Goal: Check status: Check status

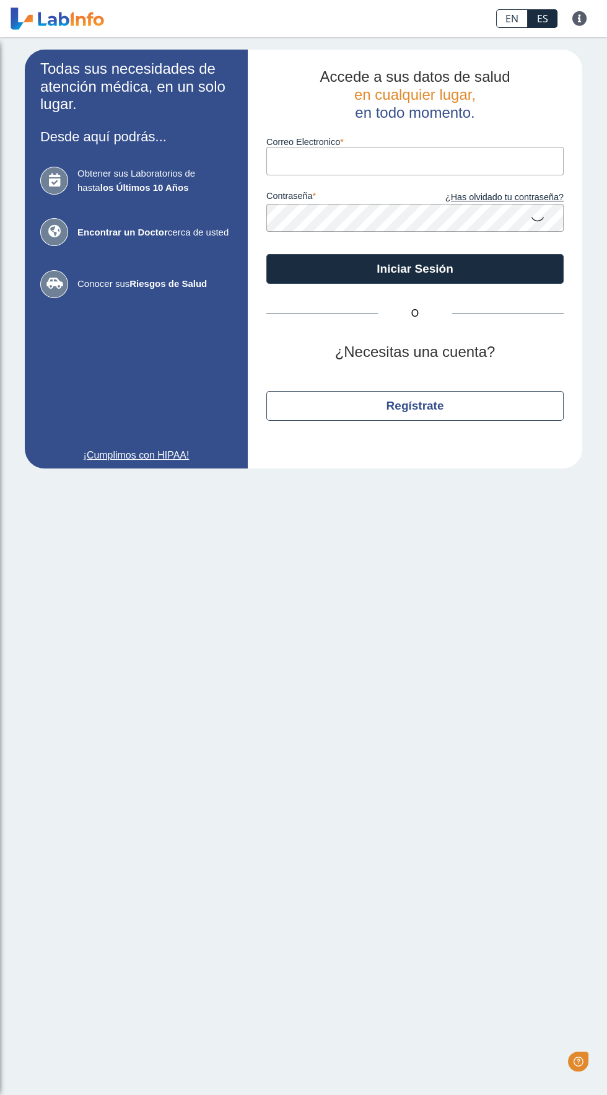
click at [391, 161] on input "Correo Electronico" at bounding box center [414, 161] width 297 height 28
type input "miyerlin@gmail.com"
click at [266, 254] on button "Iniciar Sesión" at bounding box center [414, 269] width 297 height 30
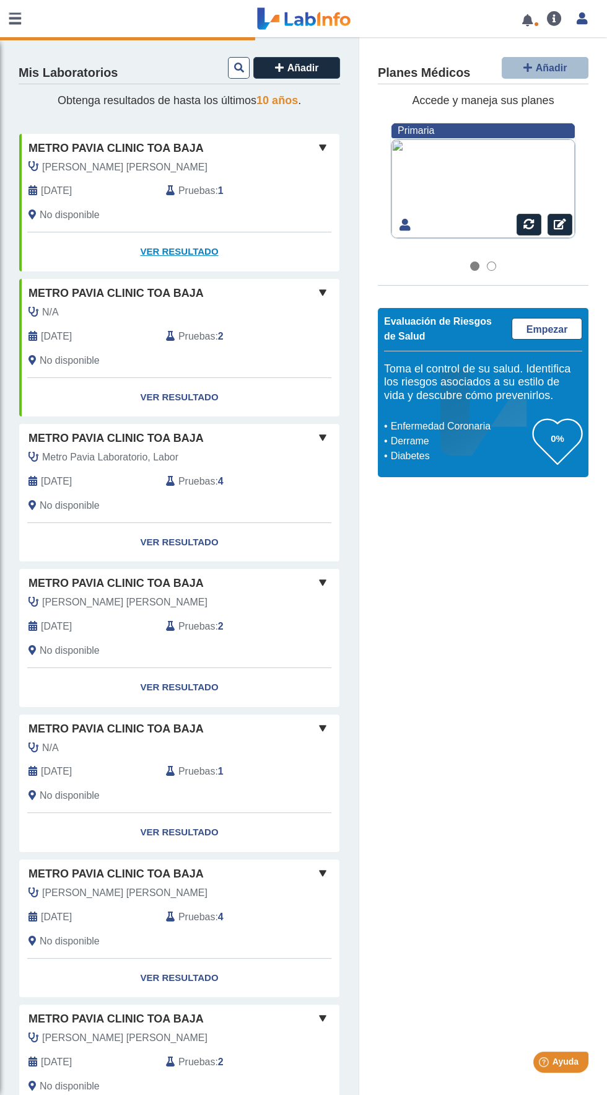
click at [199, 252] on link "Ver Resultado" at bounding box center [179, 251] width 320 height 39
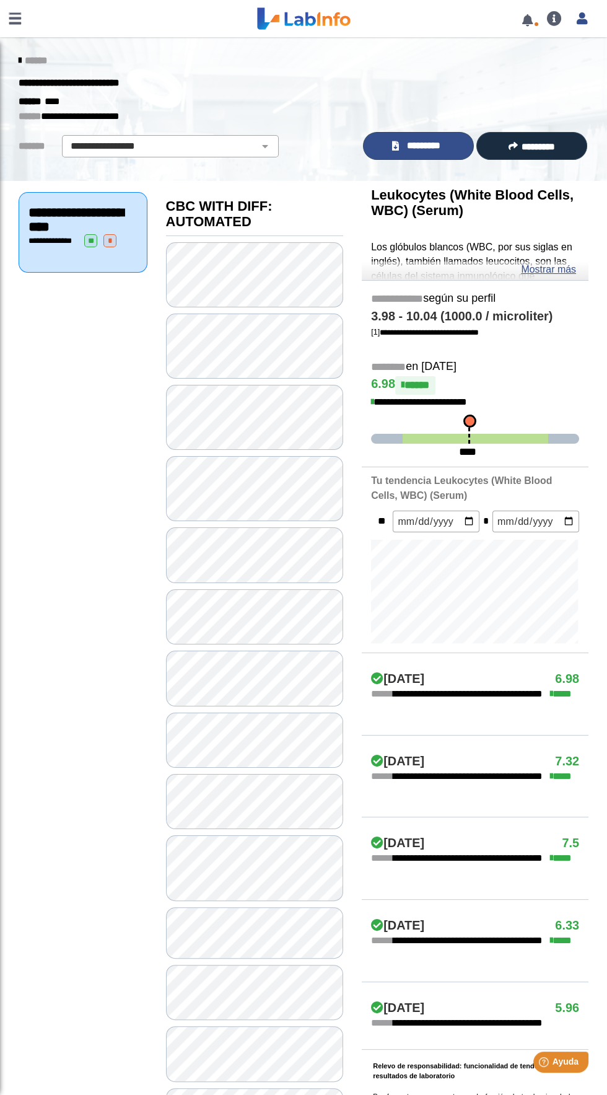
click at [426, 146] on span "*********" at bounding box center [424, 146] width 43 height 14
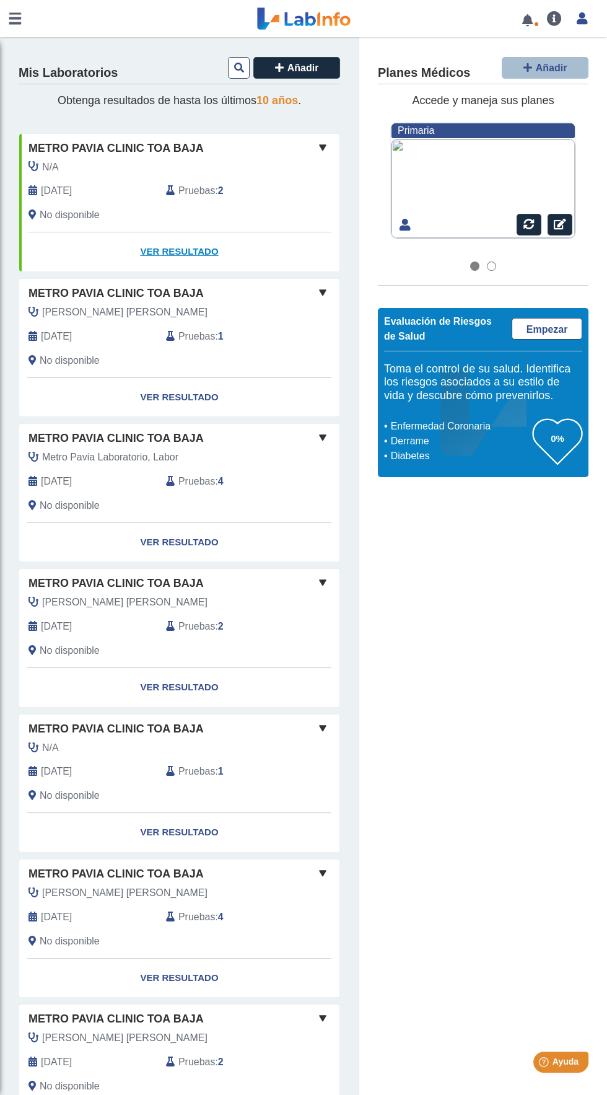
click at [208, 253] on link "Ver Resultado" at bounding box center [179, 251] width 320 height 39
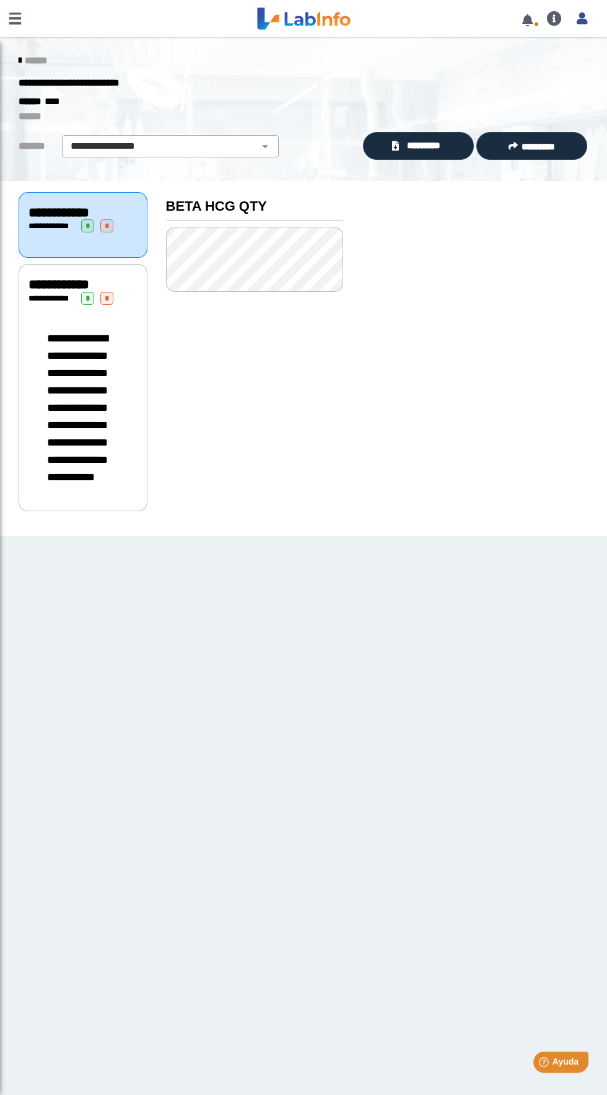
click at [529, 18] on link at bounding box center [527, 19] width 25 height 9
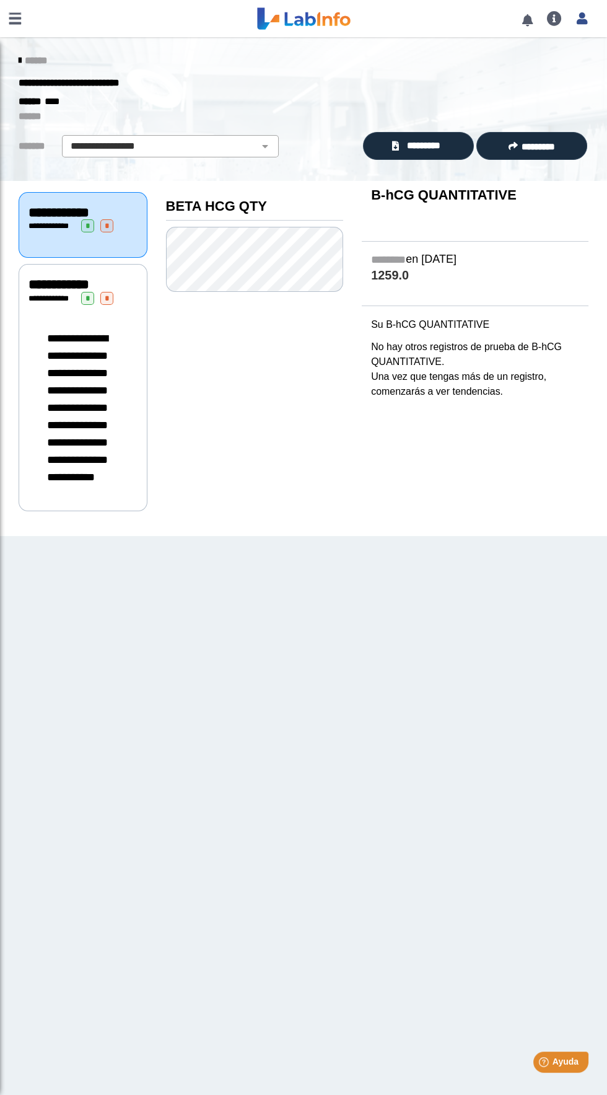
click at [527, 20] on link at bounding box center [527, 19] width 25 height 9
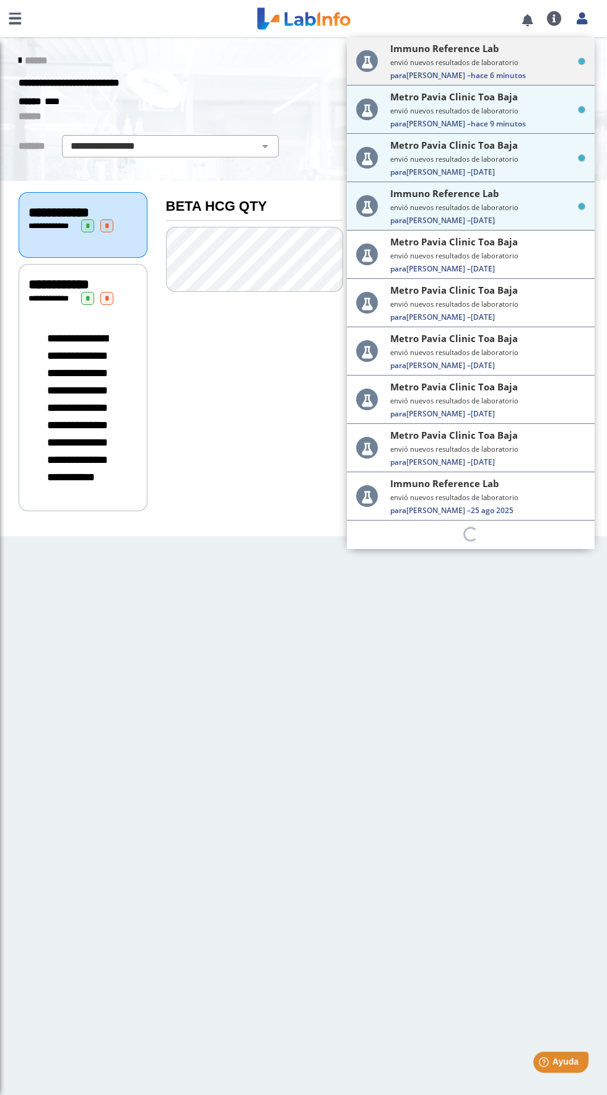
click at [501, 60] on small "envió nuevos resultados de laboratorio" at bounding box center [487, 62] width 195 height 9
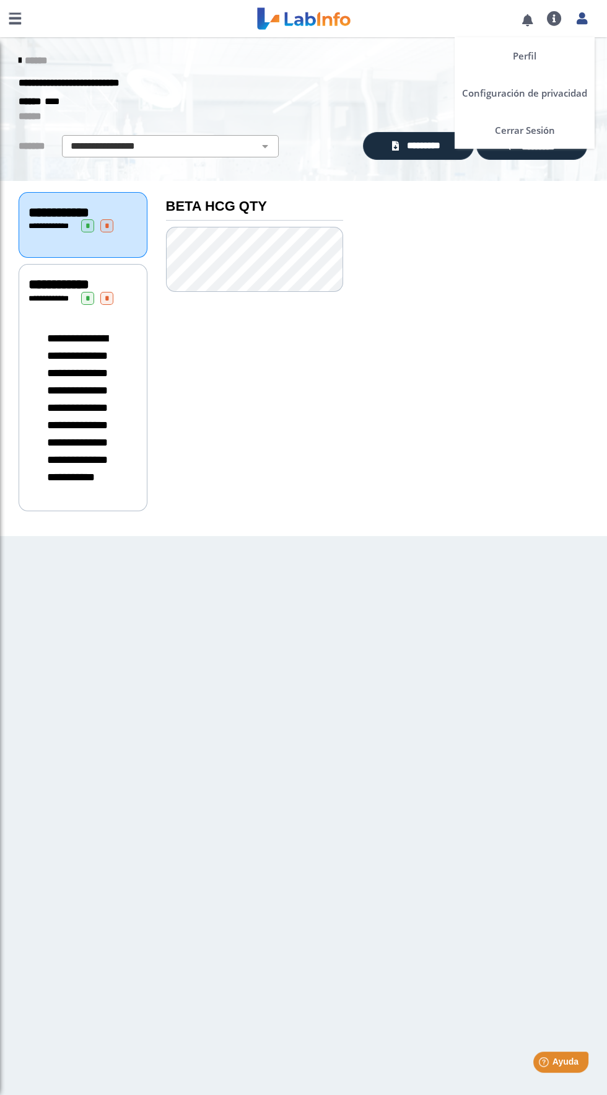
click at [588, 16] on link at bounding box center [581, 17] width 25 height 16
click at [536, 61] on link "Perfil" at bounding box center [525, 55] width 140 height 37
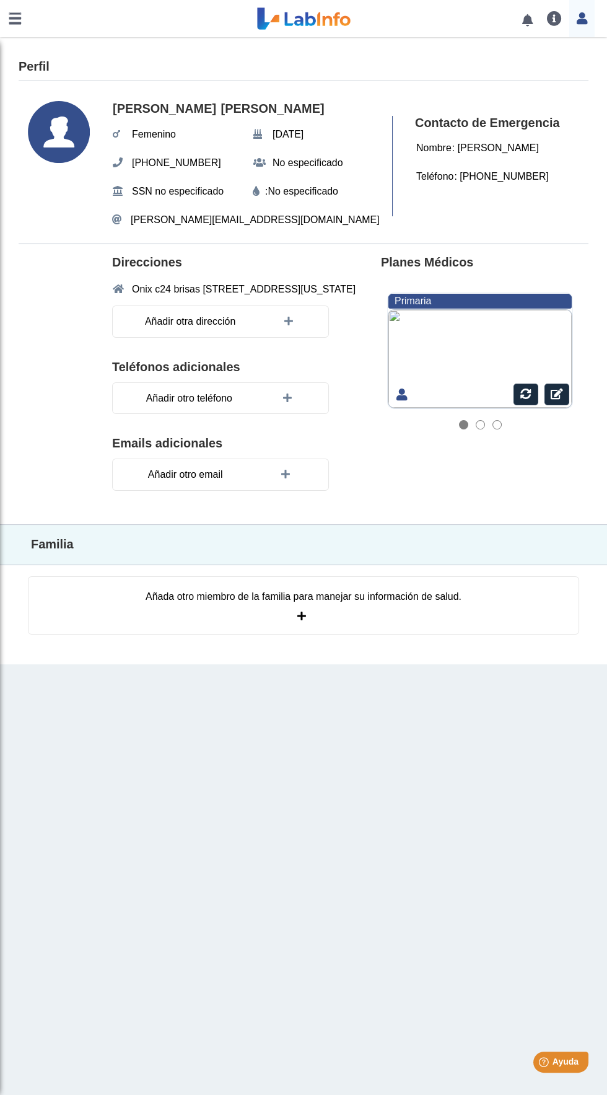
click at [527, 20] on link at bounding box center [527, 19] width 25 height 9
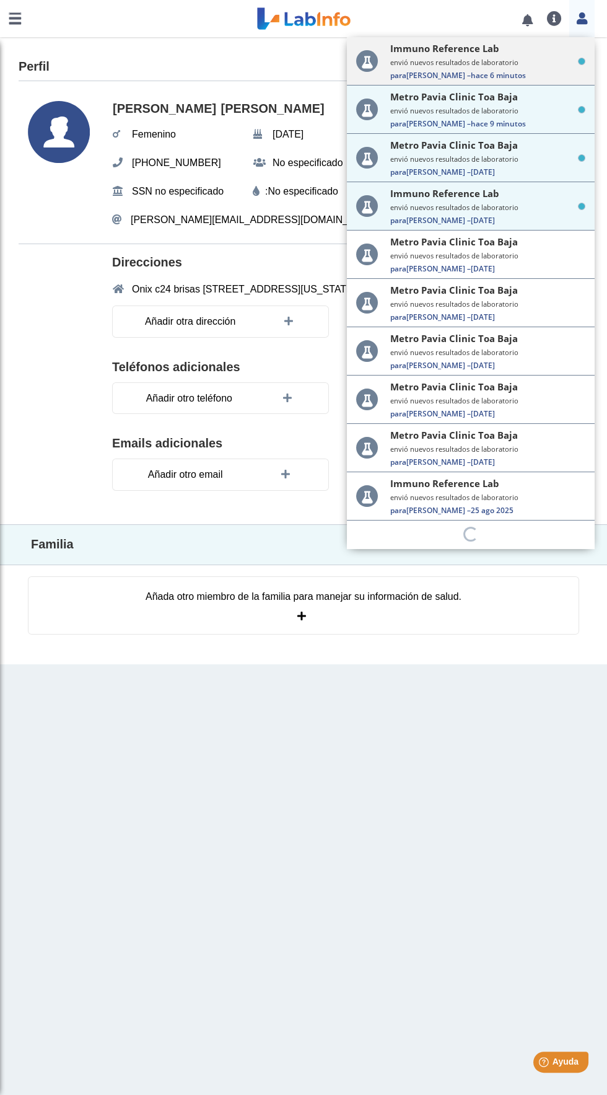
click at [515, 65] on small "envió nuevos resultados de laboratorio" at bounding box center [487, 62] width 195 height 9
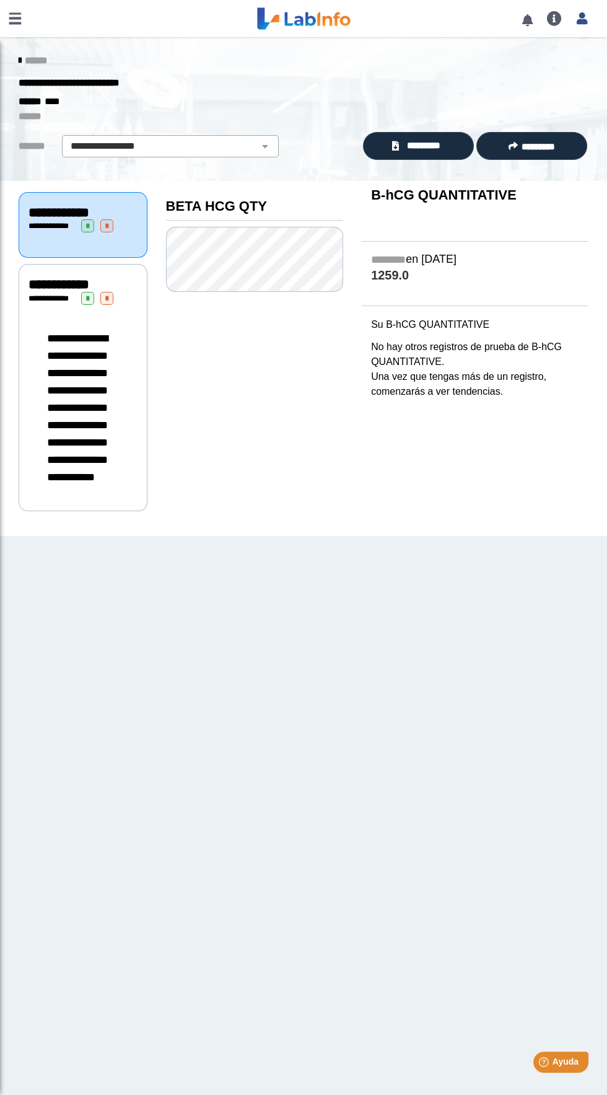
click at [527, 20] on link at bounding box center [527, 19] width 25 height 9
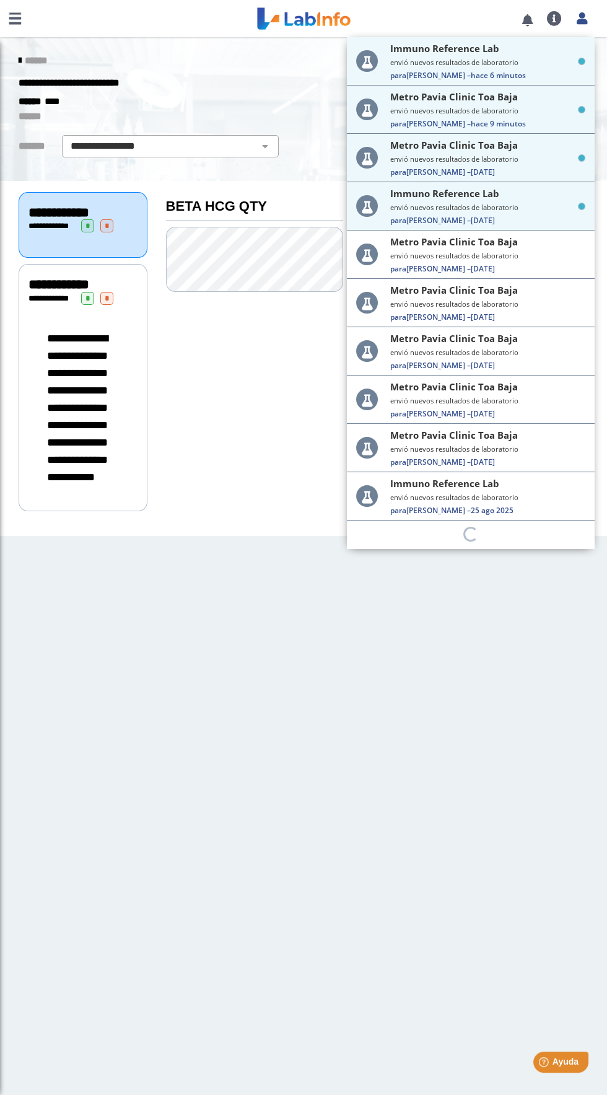
click at [525, 112] on small "envió nuevos resultados de laboratorio" at bounding box center [487, 110] width 195 height 9
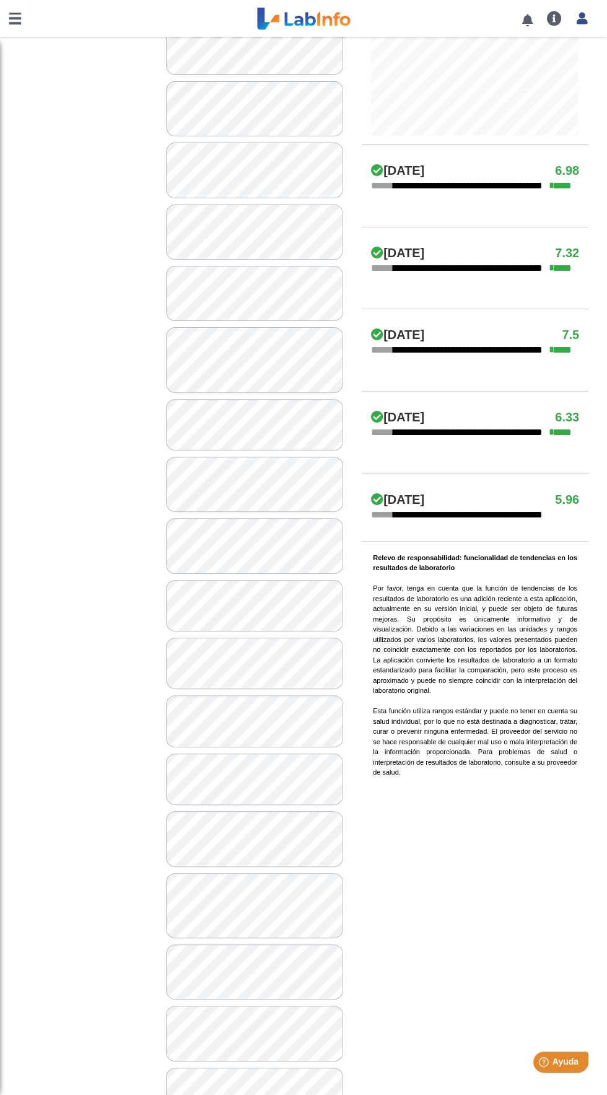
scroll to position [540, 0]
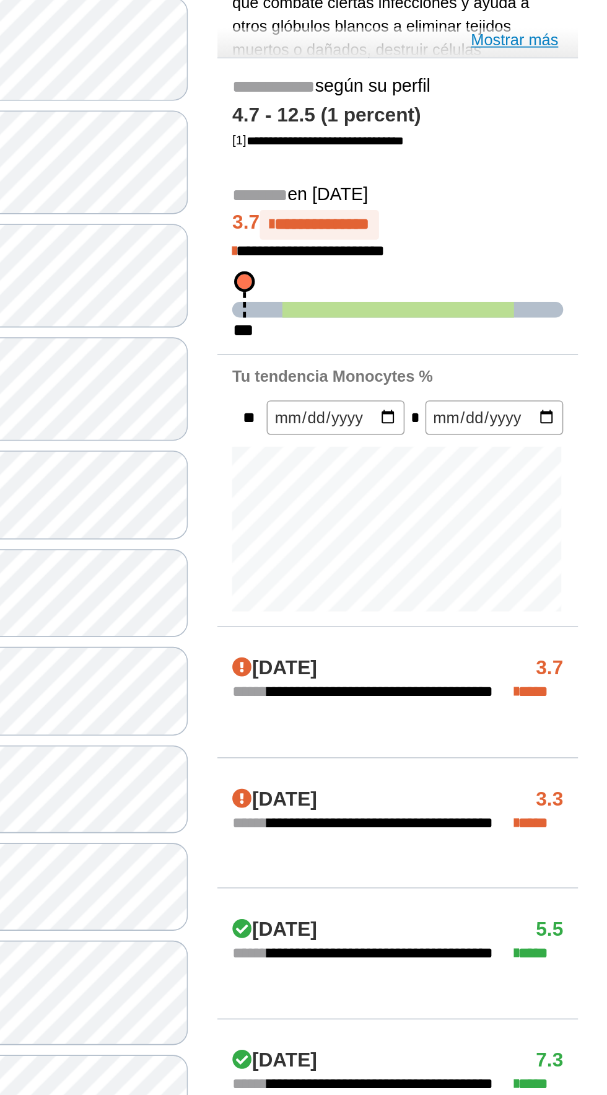
click at [566, 270] on link "Mostrar más" at bounding box center [548, 269] width 55 height 15
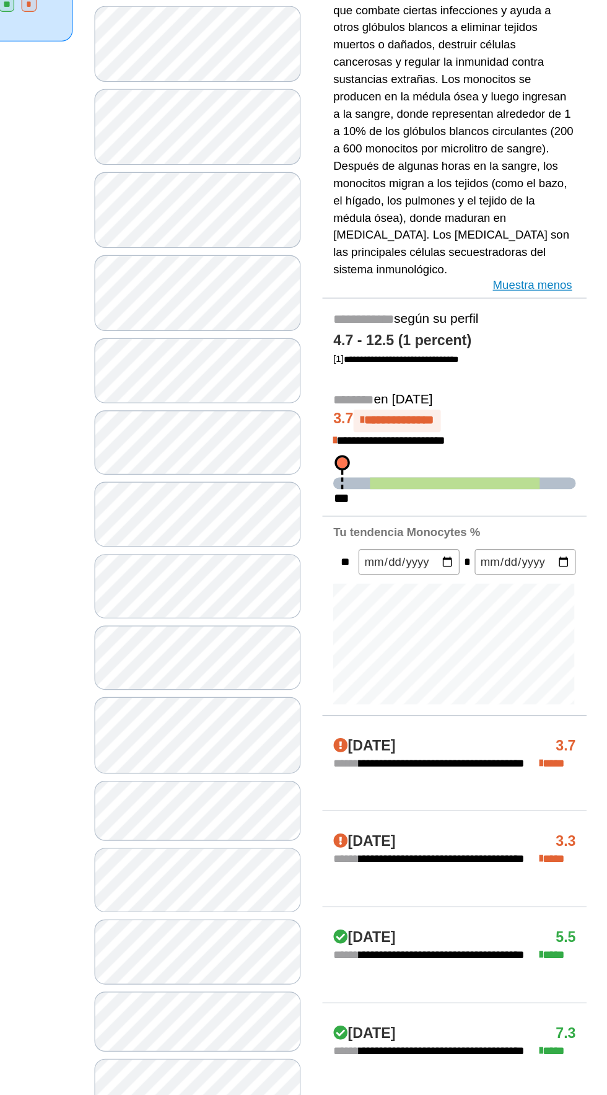
scroll to position [152, 0]
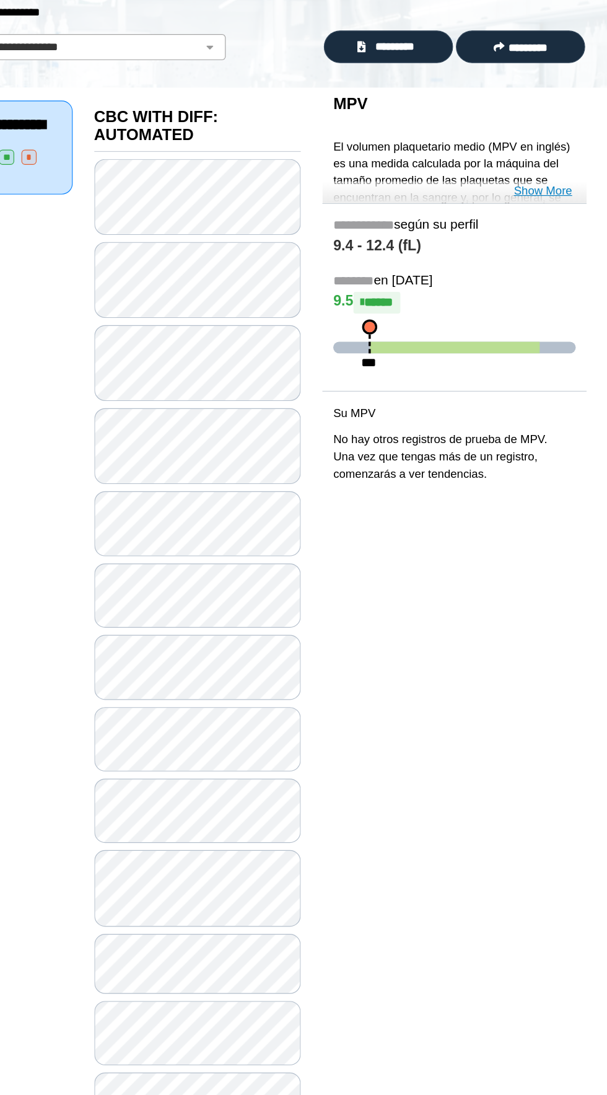
click at [554, 269] on link "Show More" at bounding box center [551, 269] width 50 height 15
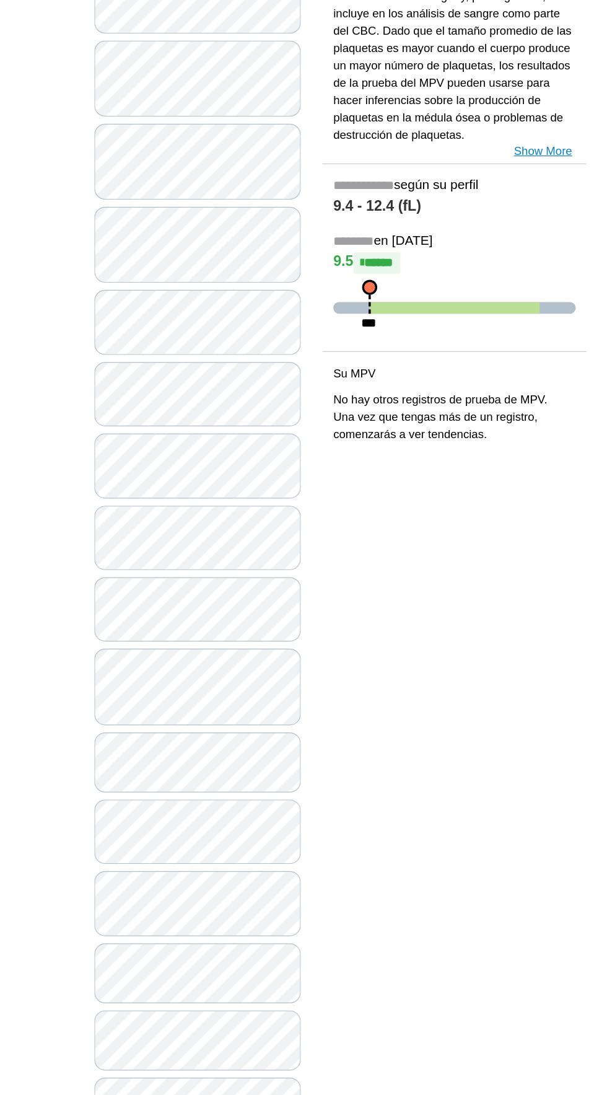
scroll to position [179, 0]
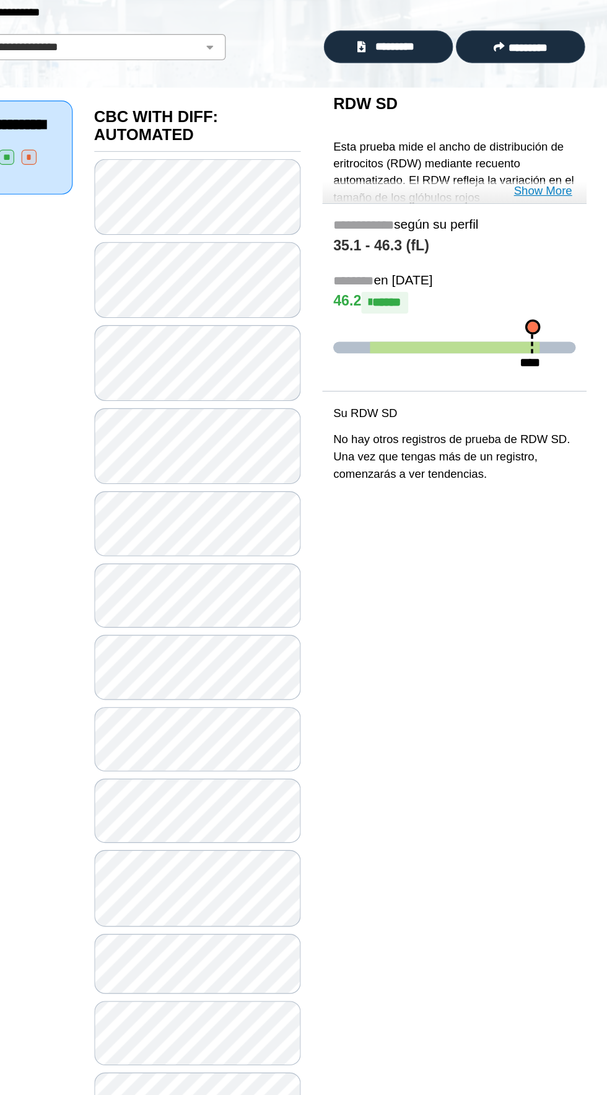
click at [557, 270] on link "Show More" at bounding box center [551, 269] width 50 height 15
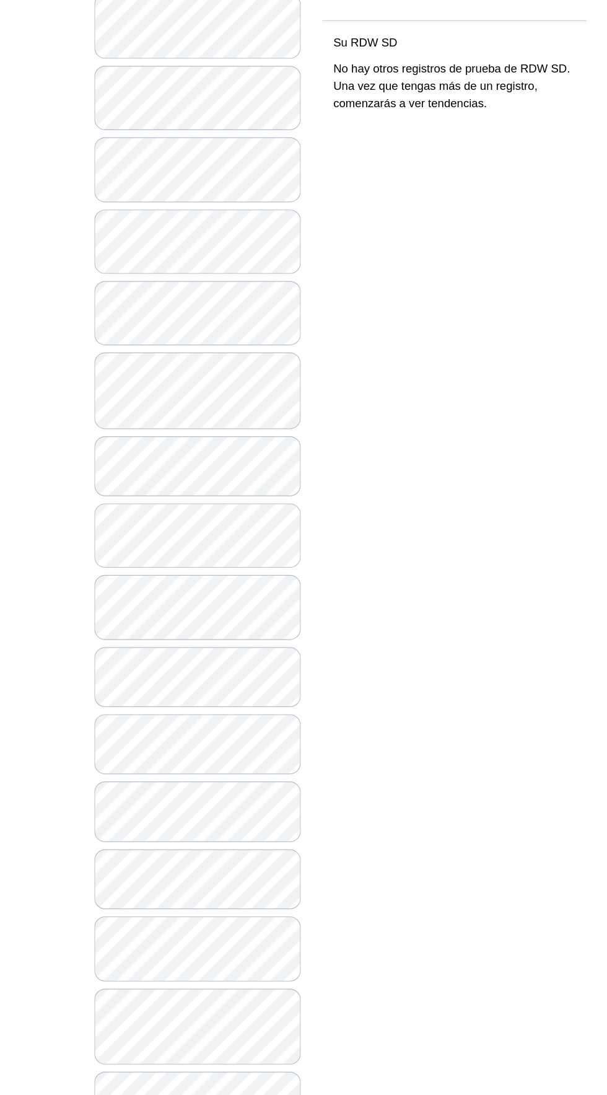
scroll to position [427, 0]
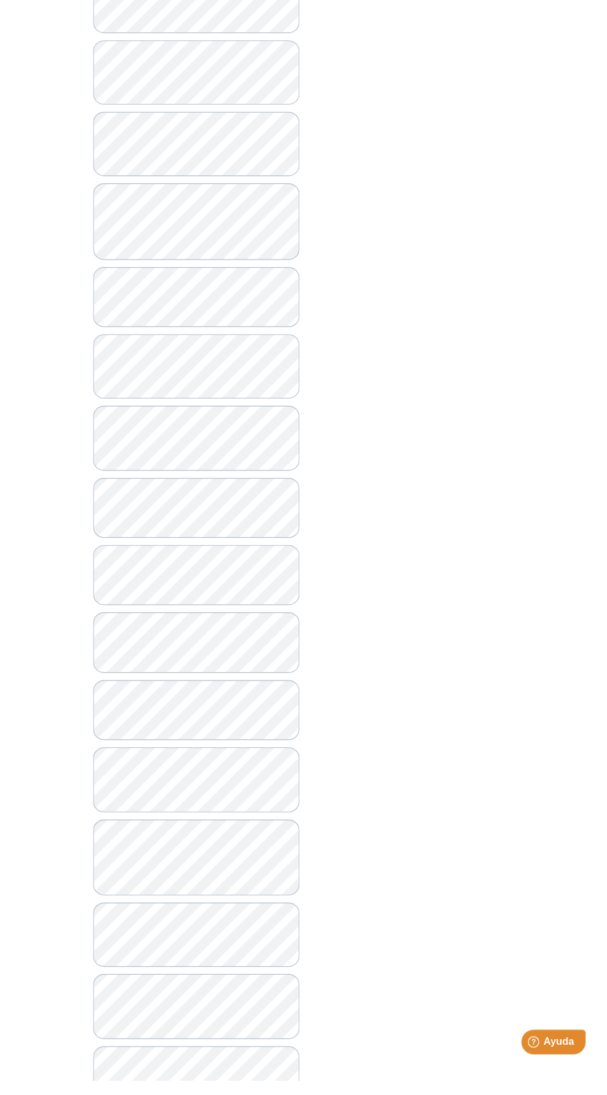
scroll to position [540, 0]
